Goal: Transaction & Acquisition: Purchase product/service

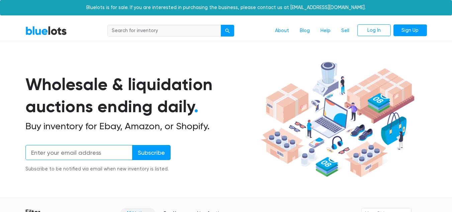
click at [34, 153] on input "email" at bounding box center [78, 152] width 107 height 15
type input "Kmenatalla@yahoo.com"
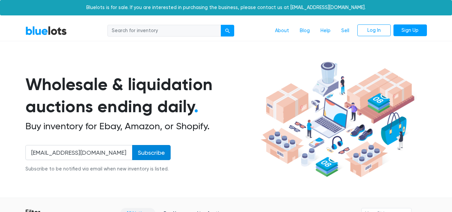
click at [156, 157] on input "Subscribe" at bounding box center [151, 152] width 38 height 15
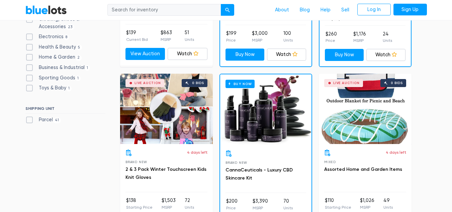
scroll to position [292, 0]
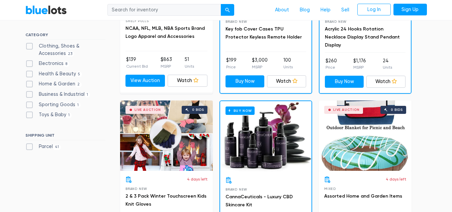
drag, startPoint x: 447, startPoint y: 9, endPoint x: 446, endPoint y: 13, distance: 4.0
click at [446, 12] on nav "BlueLots About Blog Help Sell Log In Sign Up" at bounding box center [226, 10] width 452 height 20
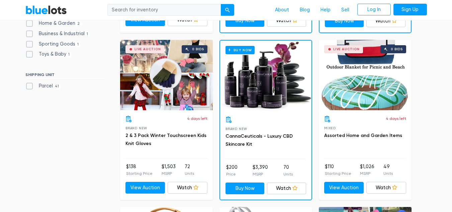
scroll to position [372, 0]
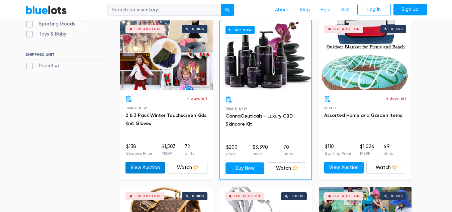
click at [133, 164] on link "View Auction" at bounding box center [146, 168] width 40 height 12
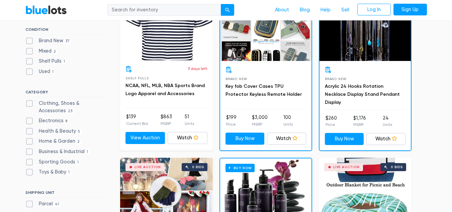
scroll to position [181, 0]
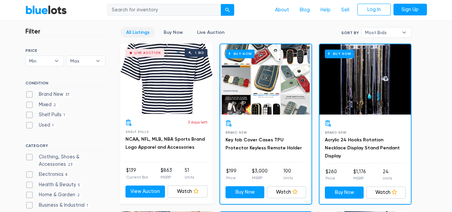
click at [28, 94] on label "Brand New 37" at bounding box center [48, 94] width 47 height 7
click at [28, 94] on New"] "Brand New 37" at bounding box center [27, 93] width 4 height 4
checkbox New"] "true"
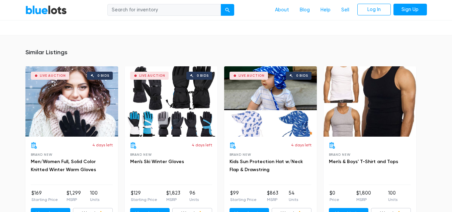
scroll to position [611, 0]
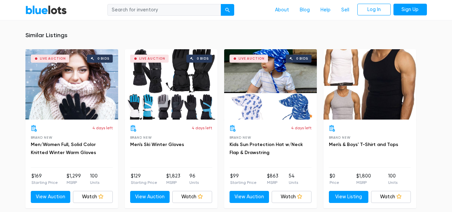
click at [59, 100] on div "Live Auction 0 bids" at bounding box center [71, 84] width 93 height 70
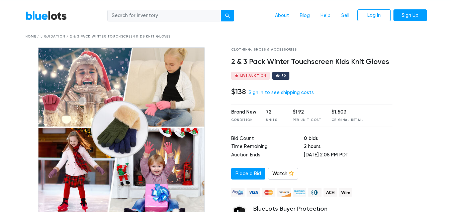
scroll to position [0, 0]
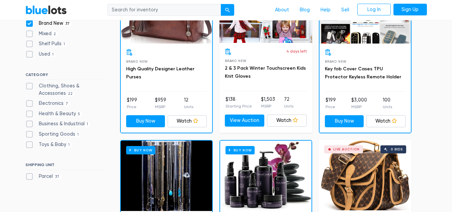
scroll to position [247, 0]
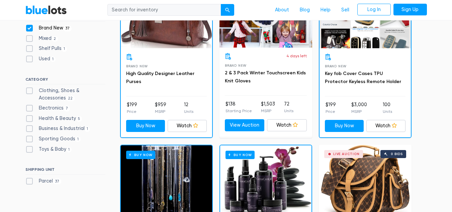
click at [29, 92] on label "Clothing, Shoes & Accessories 22" at bounding box center [65, 94] width 80 height 14
click at [29, 91] on Accessories"] "Clothing, Shoes & Accessories 22" at bounding box center [27, 89] width 4 height 4
checkbox Accessories"] "true"
